Goal: Task Accomplishment & Management: Use online tool/utility

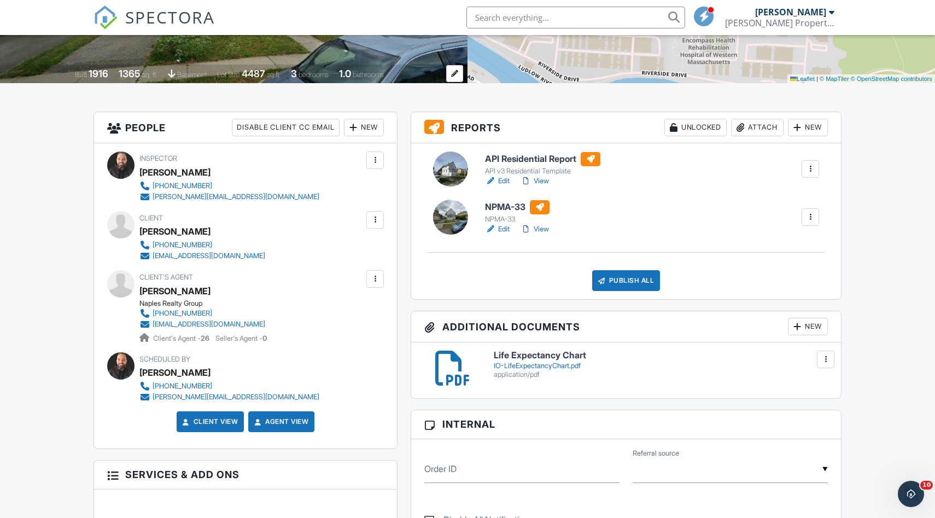
scroll to position [213, 0]
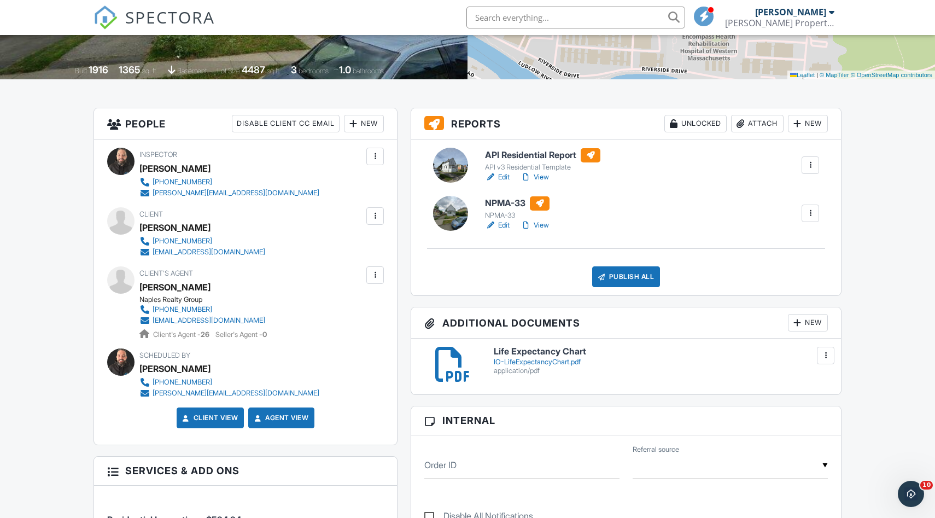
click at [643, 285] on div "Publish All" at bounding box center [626, 276] width 68 height 21
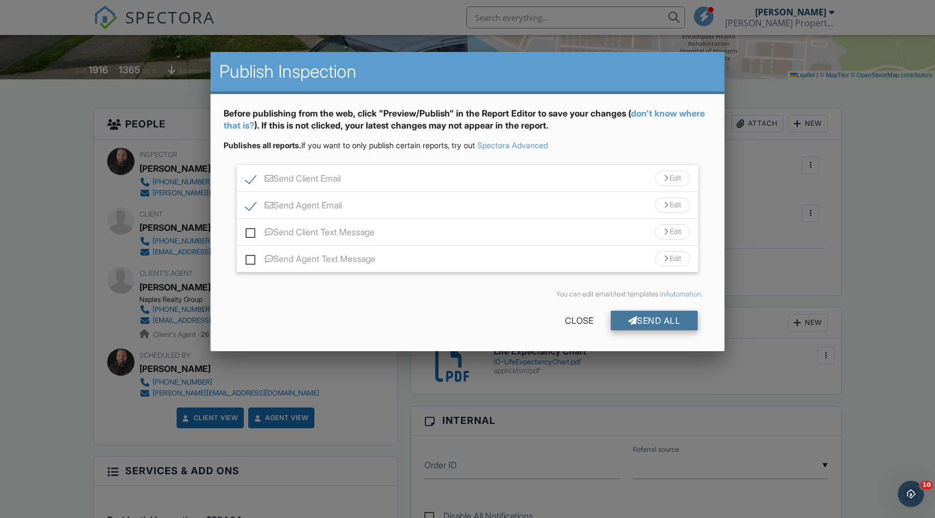
click at [656, 314] on div "Send All" at bounding box center [654, 321] width 87 height 20
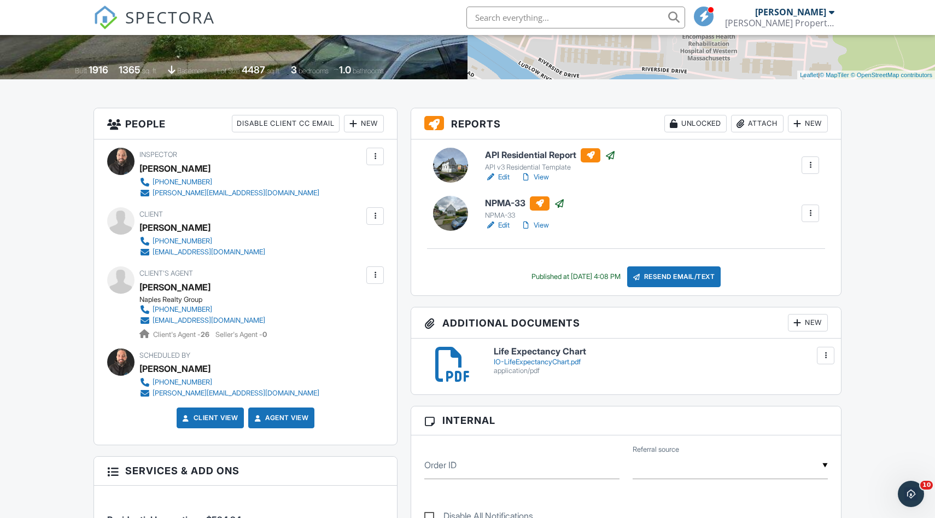
click at [153, 20] on span "SPECTORA" at bounding box center [170, 16] width 90 height 23
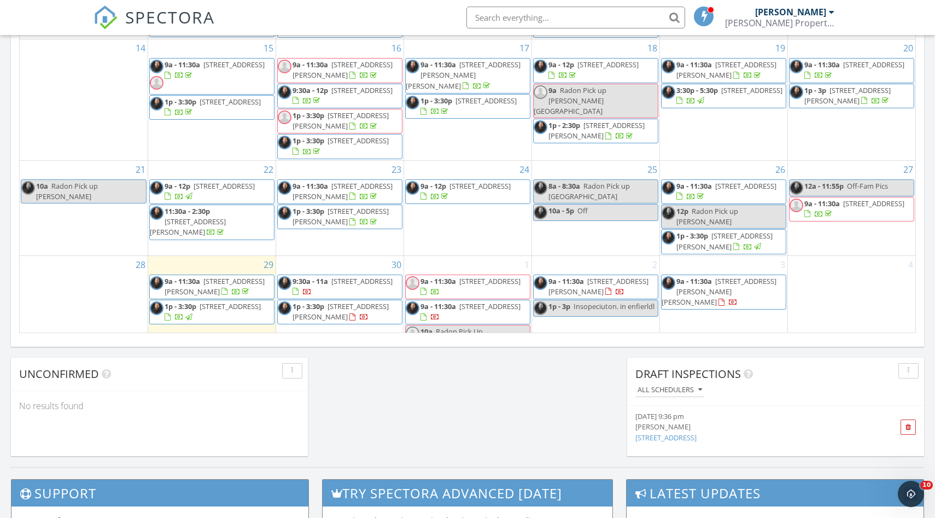
scroll to position [672, 0]
